Goal: Task Accomplishment & Management: Manage account settings

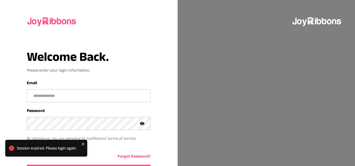
scroll to position [35, 0]
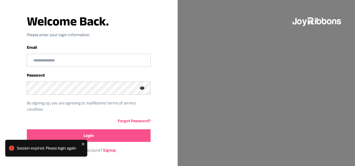
type input "**********"
click at [109, 138] on button "Login" at bounding box center [89, 135] width 124 height 13
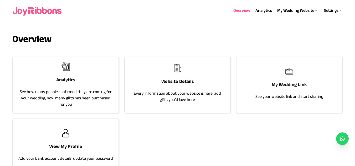
click at [263, 8] on link "Analytics" at bounding box center [263, 10] width 17 height 4
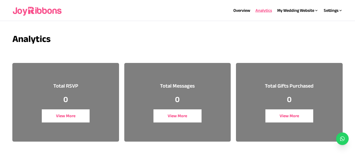
scroll to position [20, 0]
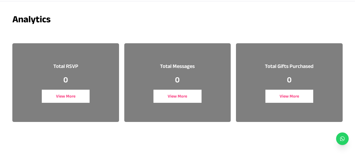
click at [71, 96] on button "View More" at bounding box center [66, 96] width 48 height 13
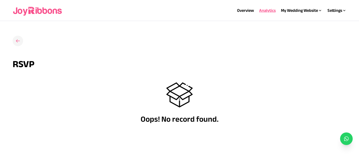
click at [18, 39] on icon at bounding box center [17, 40] width 5 height 5
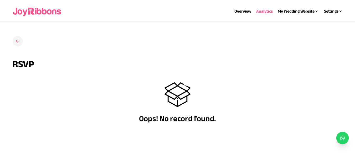
scroll to position [20, 0]
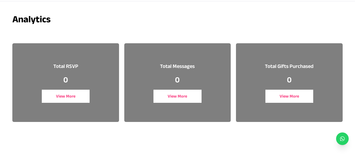
click at [179, 96] on button "View More" at bounding box center [177, 96] width 48 height 13
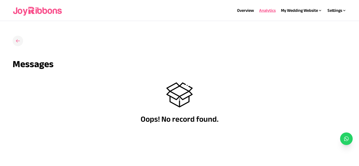
click at [16, 44] on h3 at bounding box center [18, 41] width 11 height 11
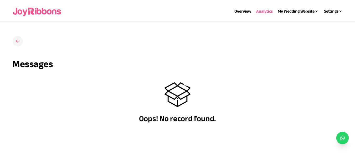
scroll to position [20, 0]
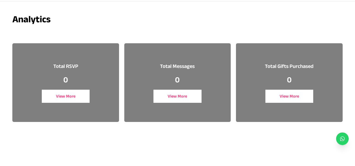
click at [288, 93] on button "View More" at bounding box center [289, 96] width 48 height 13
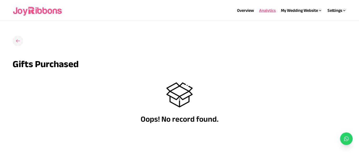
click at [18, 42] on icon at bounding box center [18, 40] width 4 height 3
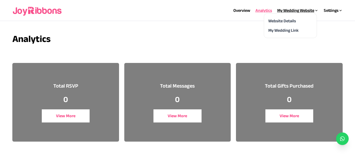
click at [297, 11] on div "My Wedding Website" at bounding box center [297, 10] width 41 height 6
click at [286, 19] on link "Website Details" at bounding box center [282, 21] width 28 height 4
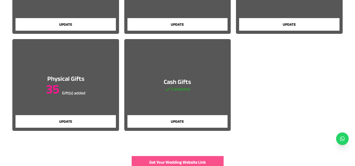
scroll to position [143, 0]
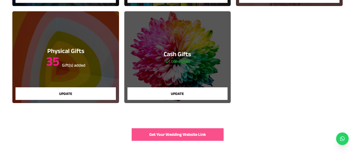
click at [163, 134] on span "Get Your Wedding Website Link" at bounding box center [177, 135] width 57 height 6
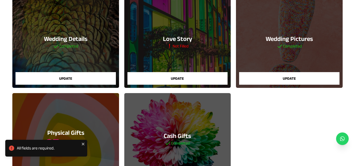
scroll to position [0, 0]
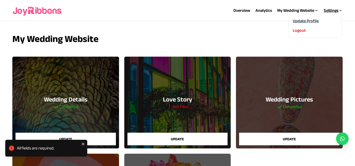
click at [309, 22] on link "Update Profile" at bounding box center [306, 21] width 26 height 4
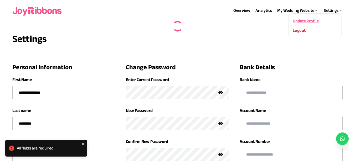
type input "*********"
type input "**********"
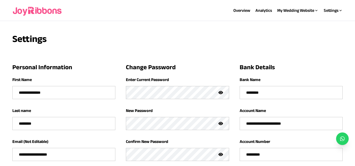
click at [49, 12] on img at bounding box center [37, 10] width 50 height 17
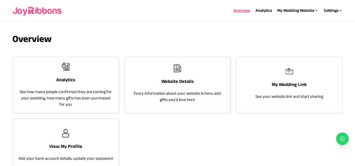
click at [70, 89] on p "See how many people confirmed they are coming for your wedding, how many gifts …" at bounding box center [65, 98] width 95 height 19
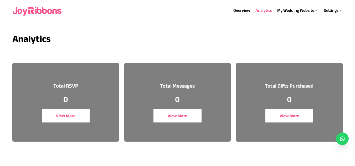
click at [239, 8] on link "Overview" at bounding box center [241, 10] width 17 height 4
